Goal: Find specific page/section: Find specific page/section

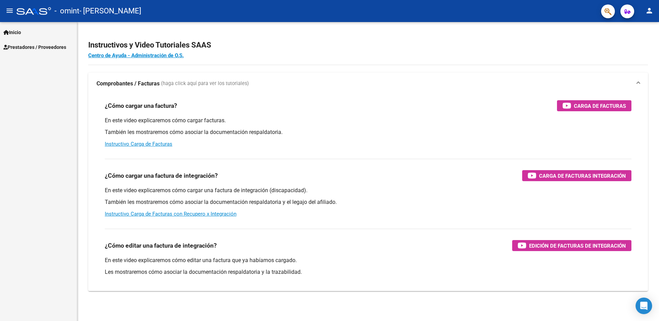
click at [44, 35] on link "Inicio" at bounding box center [38, 32] width 77 height 15
click at [40, 44] on link "Instructivos" at bounding box center [38, 47] width 77 height 15
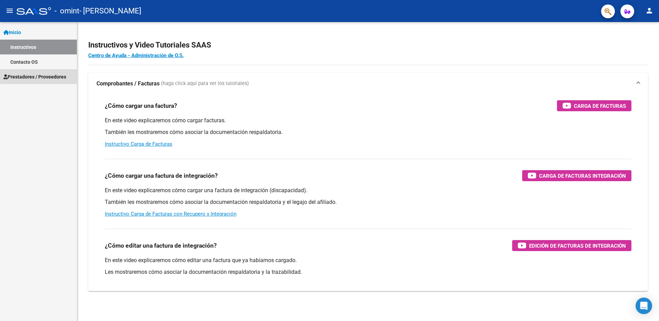
click at [43, 72] on link "Prestadores / Proveedores" at bounding box center [38, 76] width 77 height 15
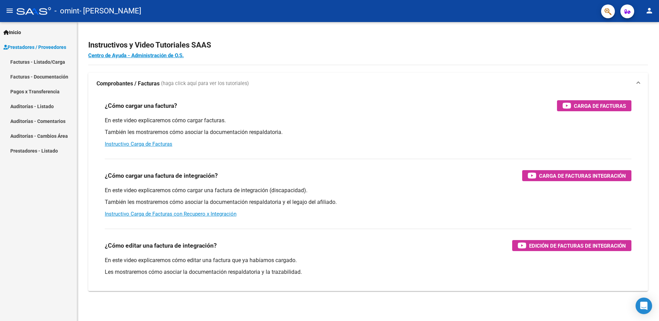
click at [47, 61] on link "Facturas - Listado/Carga" at bounding box center [38, 61] width 77 height 15
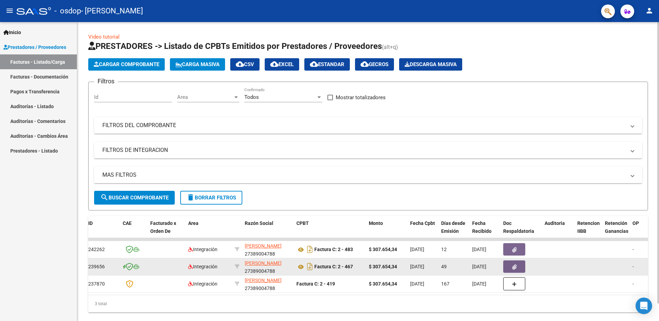
scroll to position [0, 31]
